Goal: Task Accomplishment & Management: Complete application form

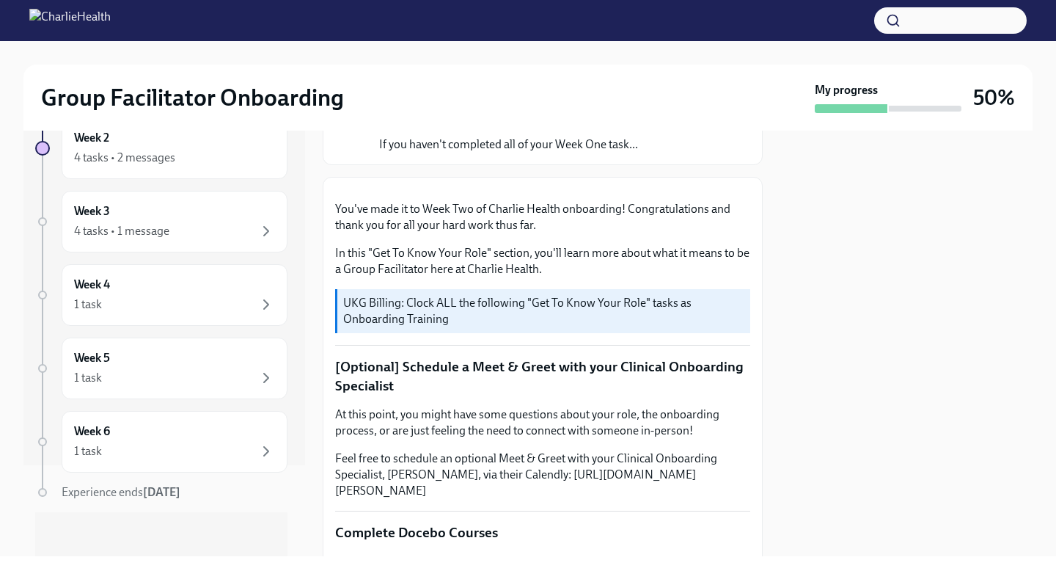
scroll to position [92, 0]
click at [219, 158] on div "4 tasks • 2 messages" at bounding box center [174, 157] width 201 height 18
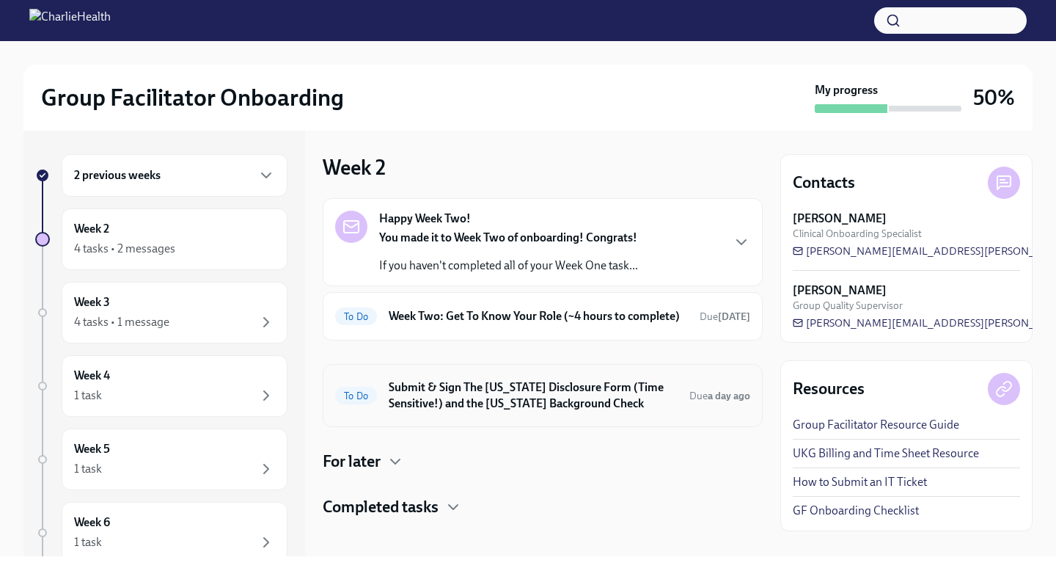
click at [502, 412] on h6 "Submit & Sign The [US_STATE] Disclosure Form (Time Sensitive!) and the [US_STAT…" at bounding box center [533, 395] width 289 height 32
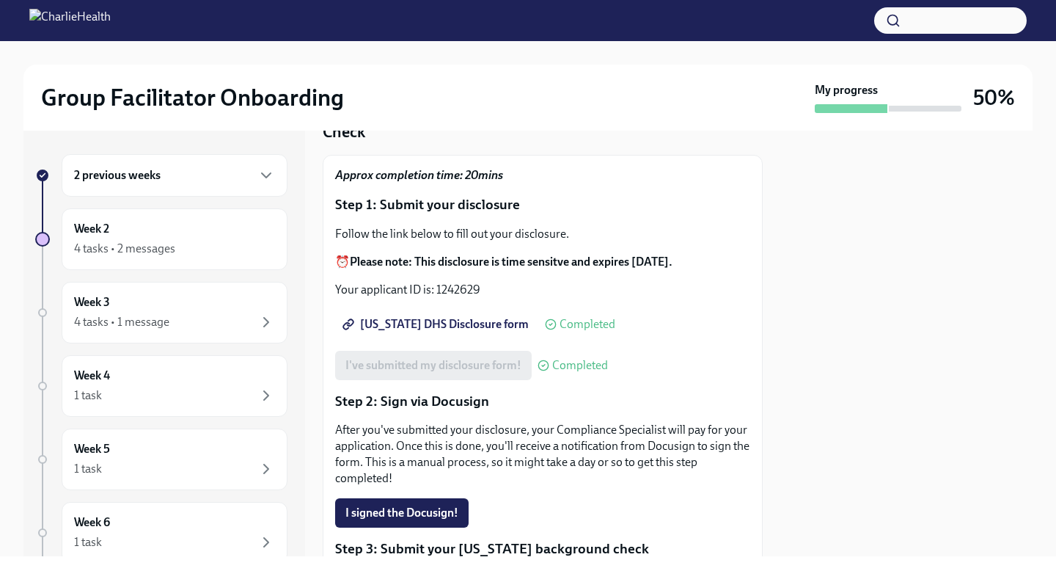
scroll to position [330, 0]
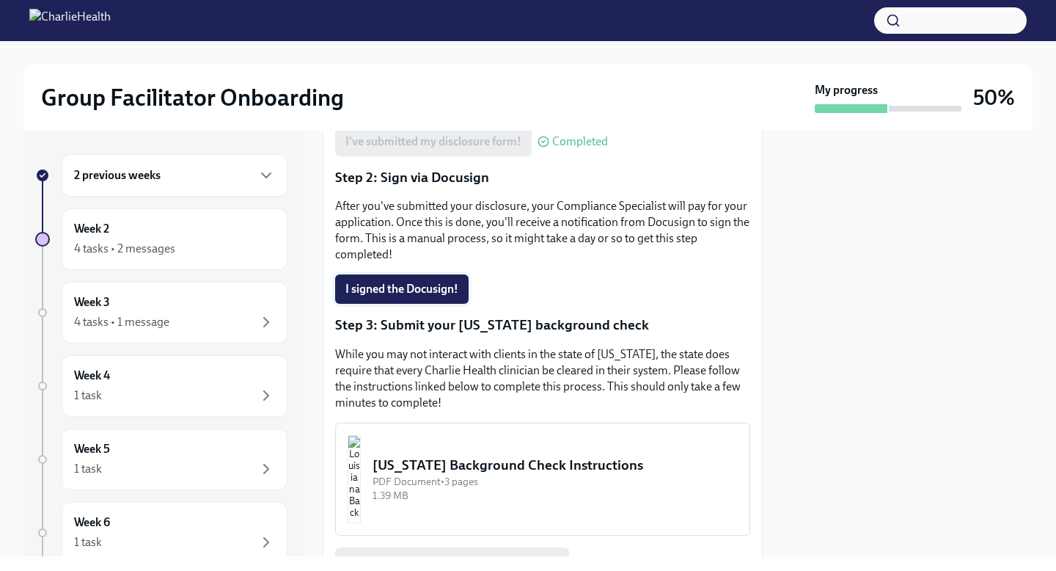
click at [417, 282] on span "I signed the Docusign!" at bounding box center [402, 289] width 113 height 15
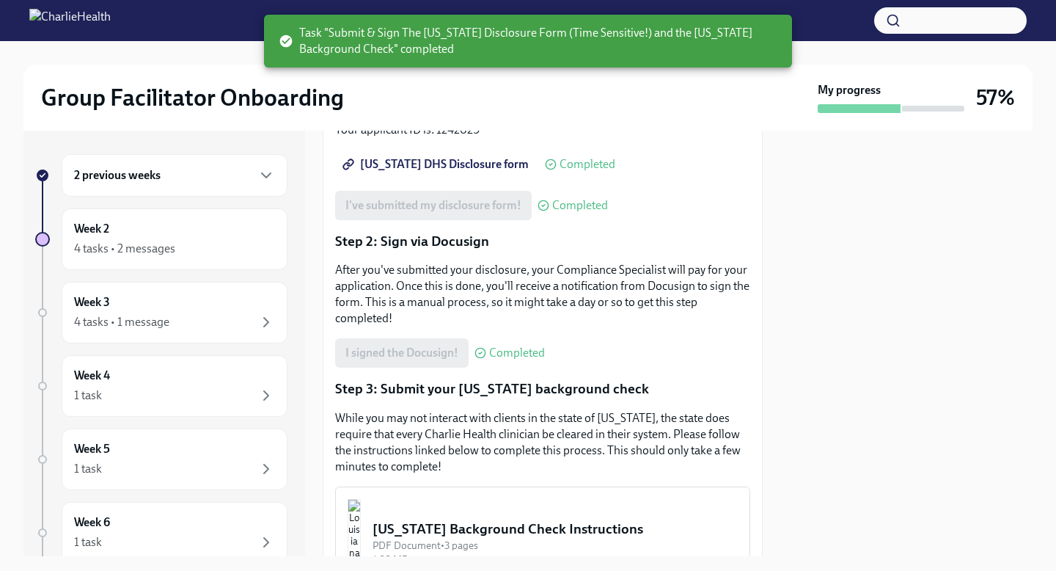
scroll to position [0, 0]
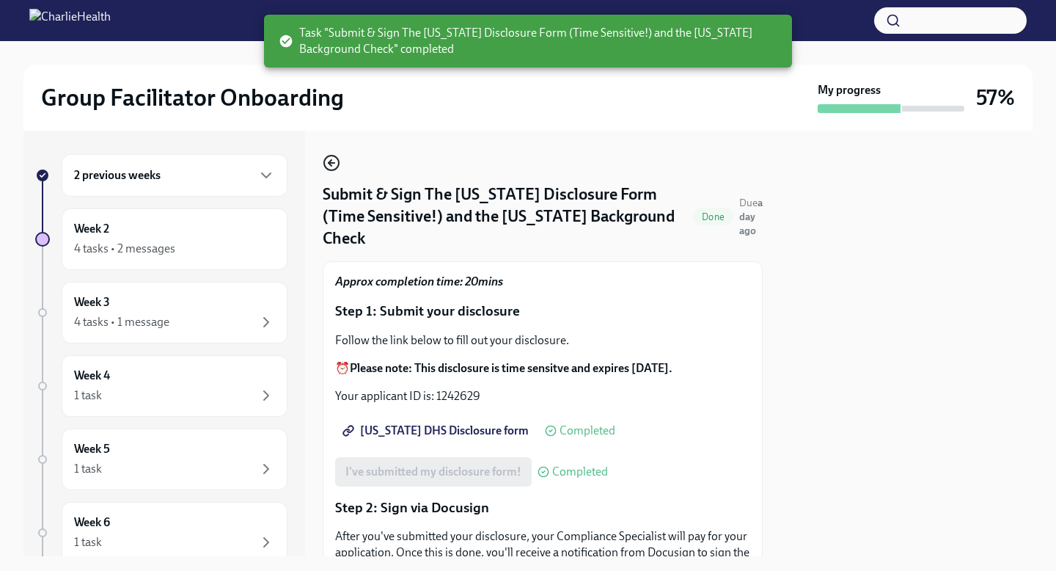
click at [326, 163] on icon "button" at bounding box center [332, 163] width 18 height 18
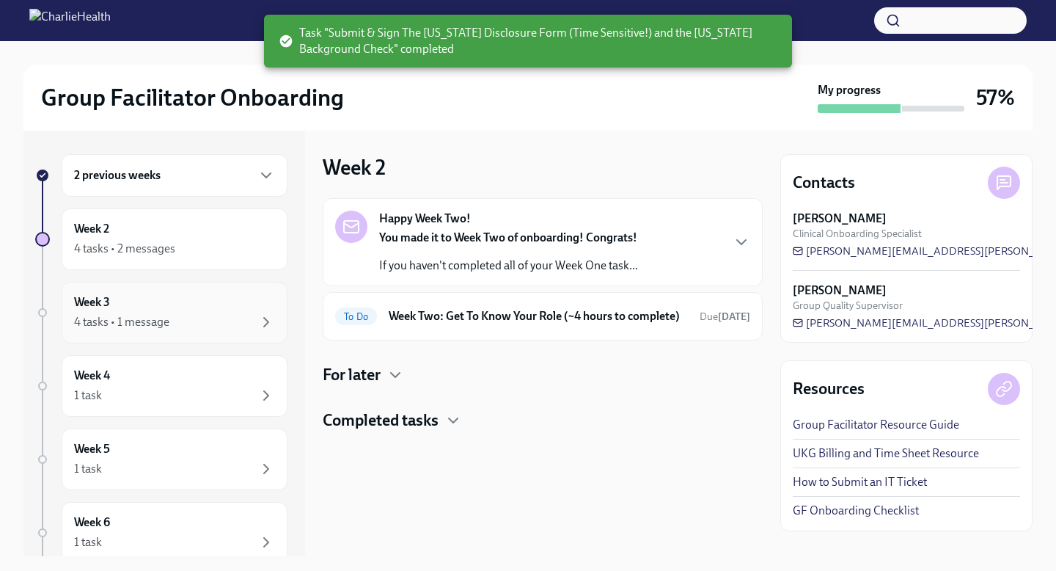
click at [199, 298] on div "Week 3 4 tasks • 1 message" at bounding box center [174, 312] width 201 height 37
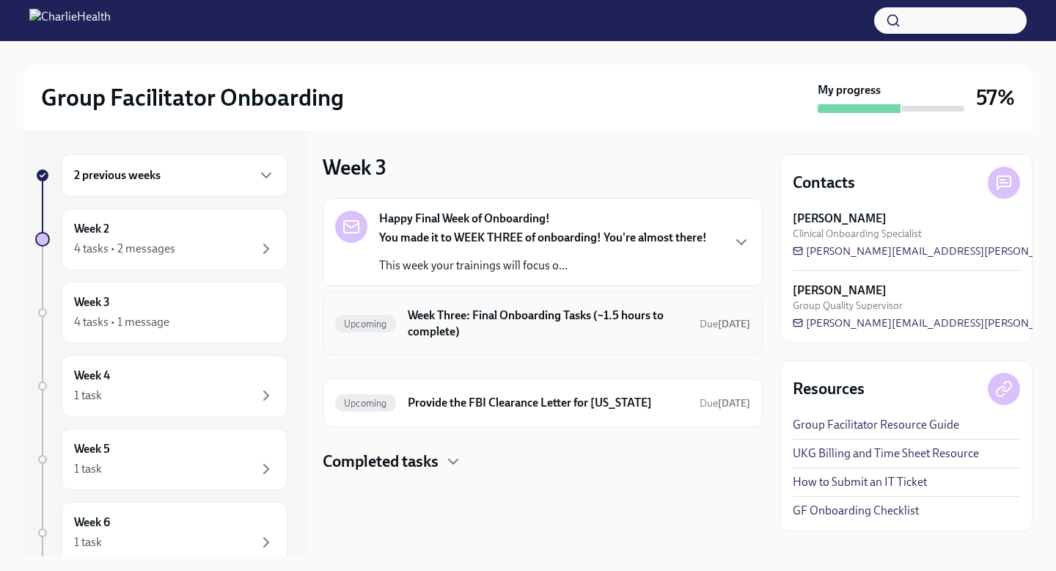
click at [569, 332] on h6 "Week Three: Final Onboarding Tasks (~1.5 hours to complete)" at bounding box center [548, 323] width 280 height 32
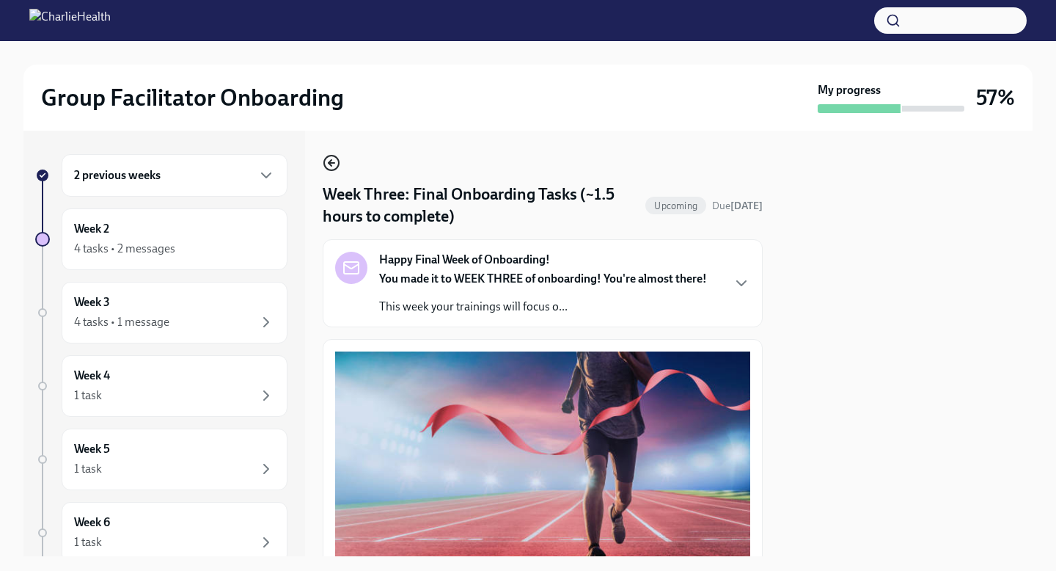
click at [330, 166] on icon "button" at bounding box center [330, 163] width 3 height 6
